Goal: Find specific page/section: Find specific page/section

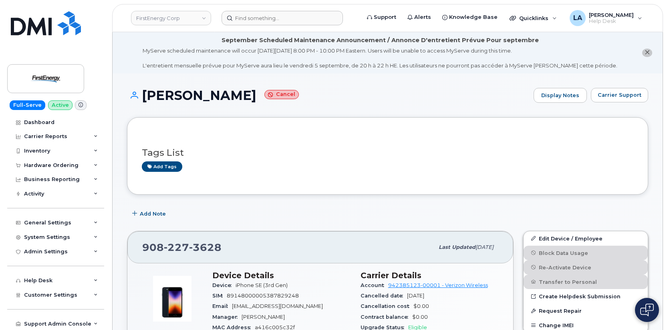
scroll to position [178, 0]
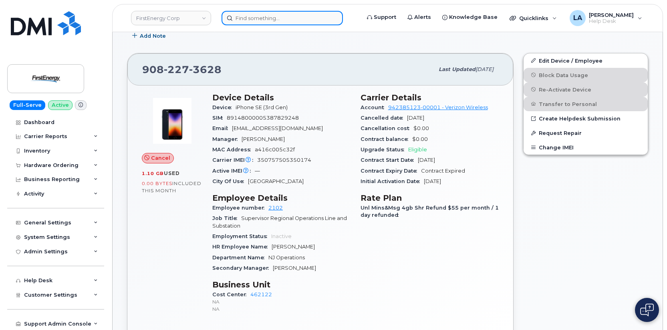
click at [324, 20] on input at bounding box center [282, 18] width 121 height 14
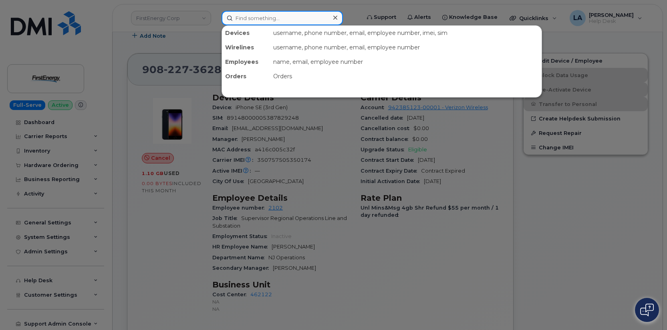
paste input "310 292 2846"
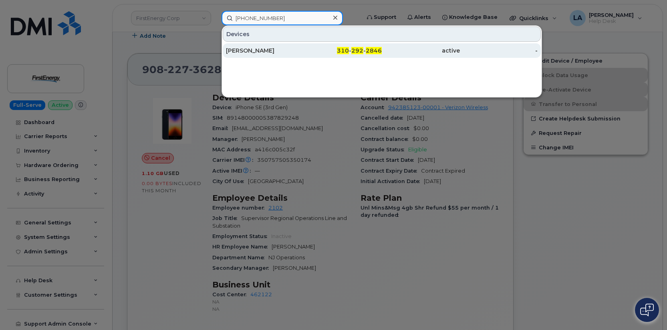
type input "310 292 2846"
click at [253, 53] on div "[PERSON_NAME]" at bounding box center [265, 51] width 78 height 8
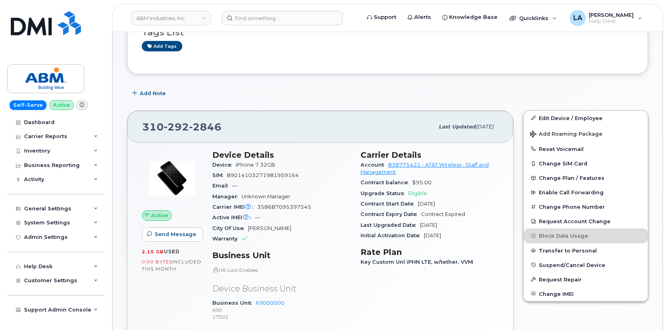
scroll to position [121, 0]
